Goal: Check status: Check status

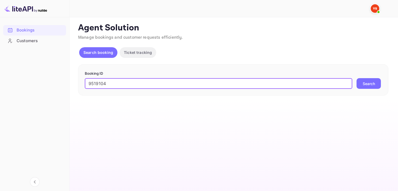
type input "9519104"
click at [372, 80] on button "Search" at bounding box center [368, 83] width 24 height 11
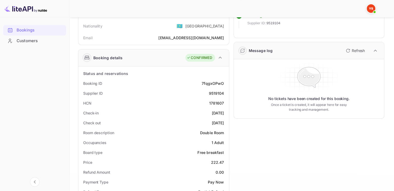
scroll to position [80, 0]
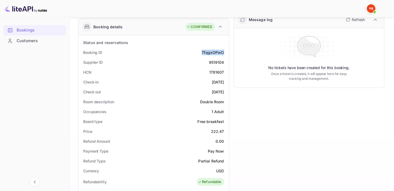
drag, startPoint x: 203, startPoint y: 53, endPoint x: 225, endPoint y: 51, distance: 22.0
click at [226, 51] on div "Booking ID 7fqgxOPwO" at bounding box center [153, 53] width 146 height 10
copy div "7fqgxOPwO"
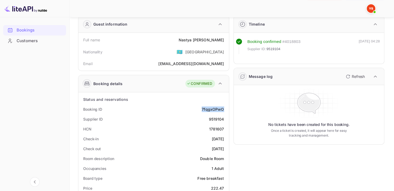
scroll to position [0, 0]
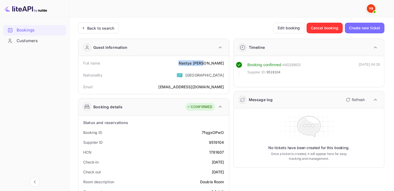
drag, startPoint x: 216, startPoint y: 65, endPoint x: 224, endPoint y: 65, distance: 8.6
click at [224, 65] on div "Full name [PERSON_NAME]" at bounding box center [153, 63] width 146 height 10
copy div "[PERSON_NAME]"
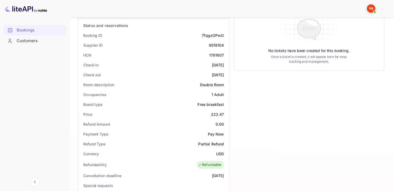
scroll to position [107, 0]
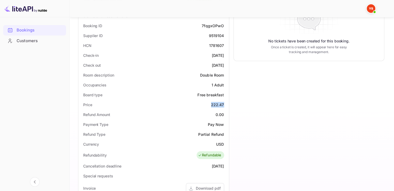
drag, startPoint x: 210, startPoint y: 103, endPoint x: 225, endPoint y: 101, distance: 15.4
click at [225, 101] on div "Price 222.47" at bounding box center [153, 105] width 146 height 10
copy div "222.47"
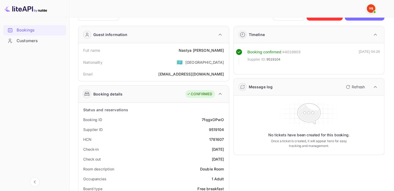
scroll to position [0, 0]
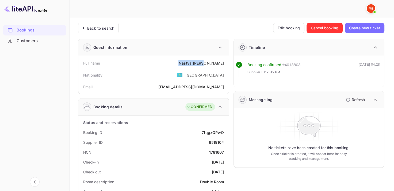
drag, startPoint x: 198, startPoint y: 61, endPoint x: 225, endPoint y: 60, distance: 27.6
click at [225, 60] on div "Full name [PERSON_NAME]" at bounding box center [153, 63] width 146 height 10
copy div "[PERSON_NAME]"
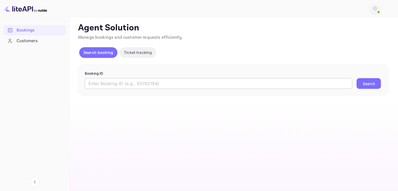
click at [224, 79] on input "text" at bounding box center [218, 83] width 267 height 11
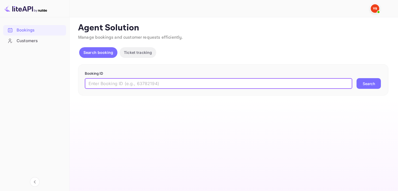
paste input "9829638"
type input "9829638"
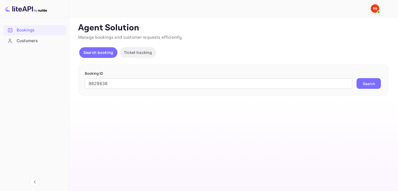
click at [372, 84] on button "Search" at bounding box center [368, 83] width 24 height 11
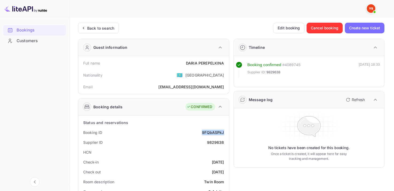
drag, startPoint x: 209, startPoint y: 131, endPoint x: 224, endPoint y: 133, distance: 15.8
click at [225, 133] on div "Booking ID 9FQbASPkJ" at bounding box center [153, 133] width 146 height 10
copy div "9FQbASPkJ"
drag, startPoint x: 182, startPoint y: 61, endPoint x: 226, endPoint y: 61, distance: 44.1
click at [226, 61] on div "Full name DARIA PEREPELKINA" at bounding box center [153, 63] width 146 height 10
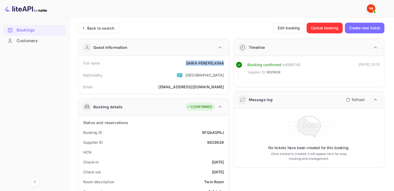
copy div "DARIA PEREPELKINA"
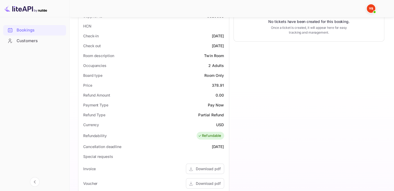
scroll to position [134, 0]
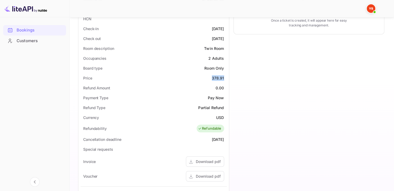
drag, startPoint x: 210, startPoint y: 80, endPoint x: 225, endPoint y: 78, distance: 15.3
click at [225, 78] on div "Price 378.91" at bounding box center [153, 78] width 146 height 10
copy div "378.91"
